Goal: Check status

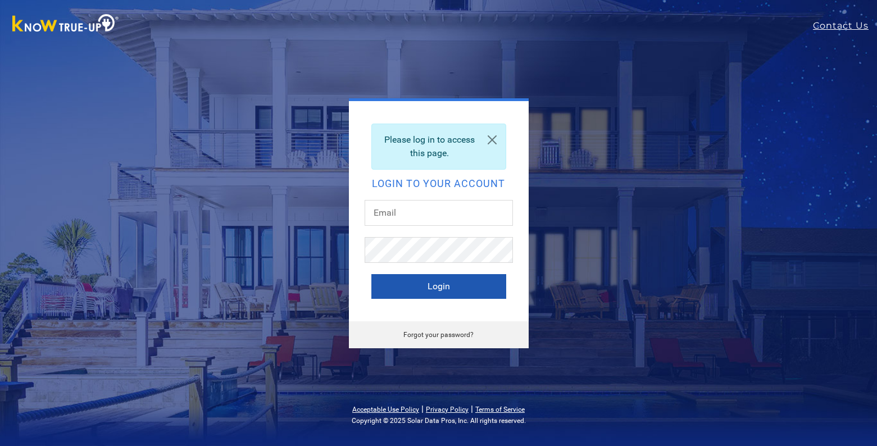
type input "[EMAIL_ADDRESS][DOMAIN_NAME]"
click at [413, 277] on button "Login" at bounding box center [438, 286] width 135 height 25
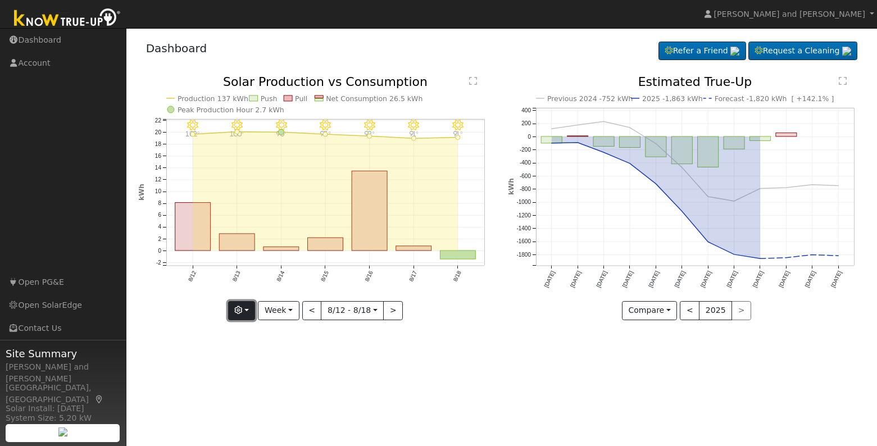
click at [248, 317] on button "button" at bounding box center [242, 310] width 28 height 19
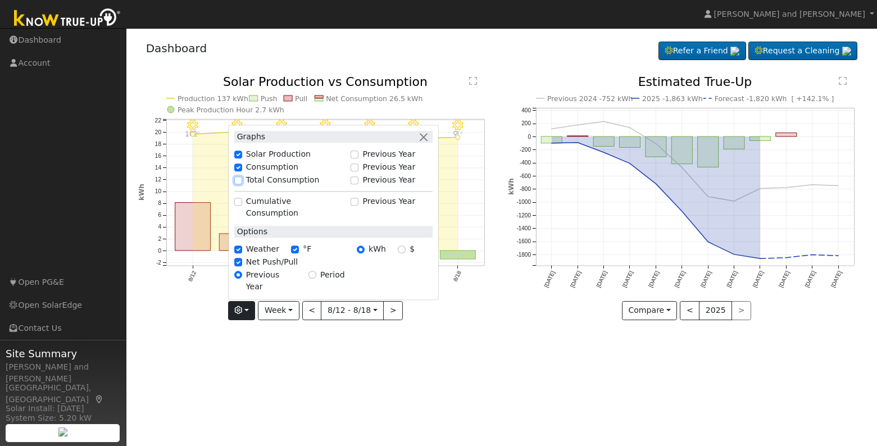
click at [242, 184] on input "Total Consumption" at bounding box center [238, 180] width 8 height 8
checkbox input "true"
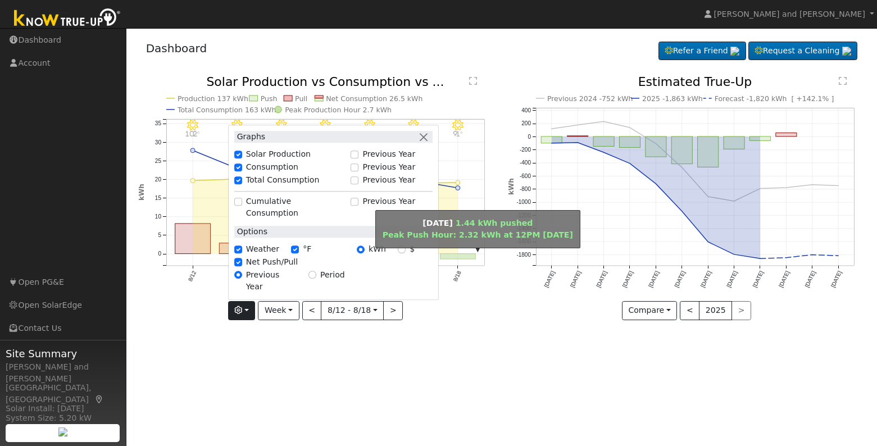
click at [451, 256] on rect "onclick=""" at bounding box center [457, 257] width 35 height 6
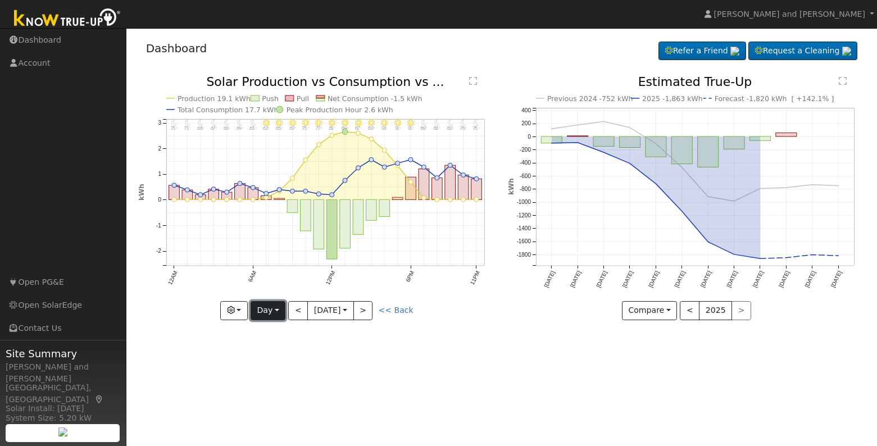
click at [267, 317] on button "Day" at bounding box center [268, 310] width 35 height 19
click at [270, 361] on link "Month" at bounding box center [290, 365] width 78 height 16
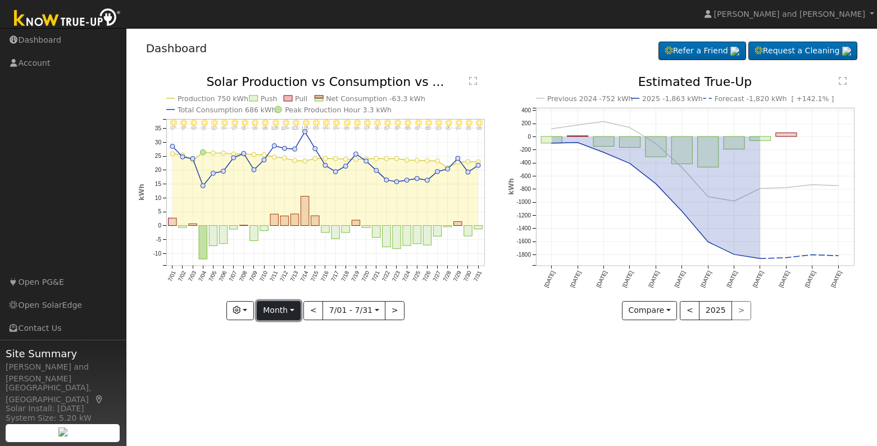
click at [271, 317] on button "Month" at bounding box center [279, 310] width 44 height 19
click at [393, 314] on button ">" at bounding box center [395, 310] width 20 height 19
type input "[DATE]"
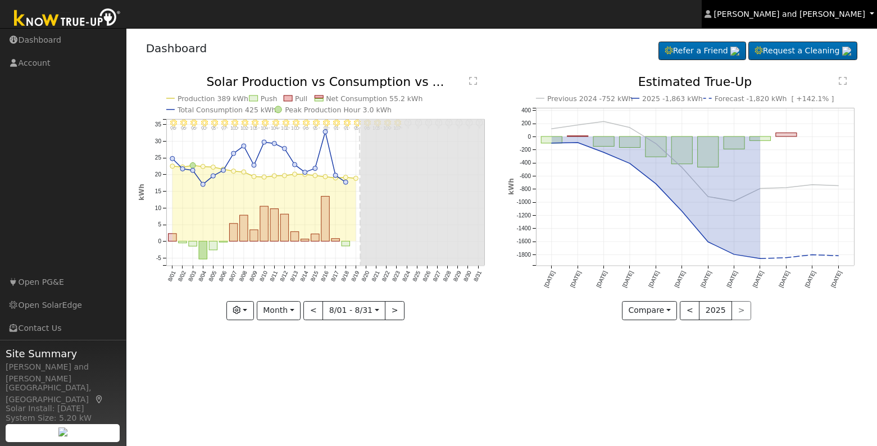
click at [800, 11] on span "[PERSON_NAME] and [PERSON_NAME]" at bounding box center [789, 14] width 151 height 9
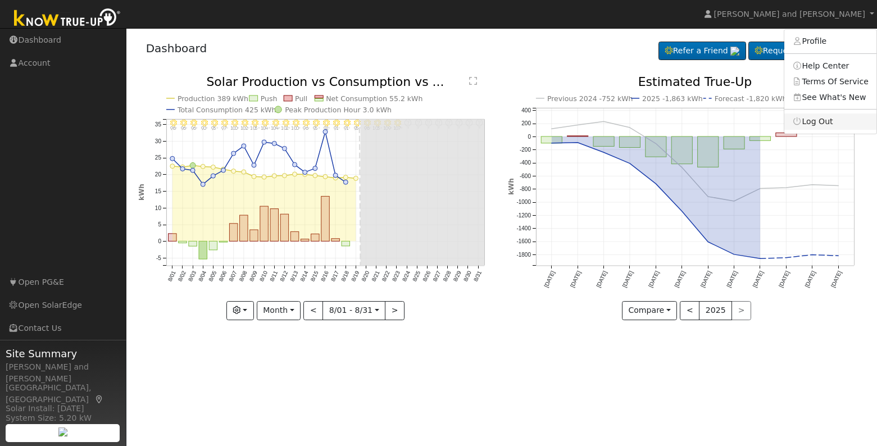
click at [830, 118] on link "Log Out" at bounding box center [830, 121] width 92 height 16
